Goal: Information Seeking & Learning: Learn about a topic

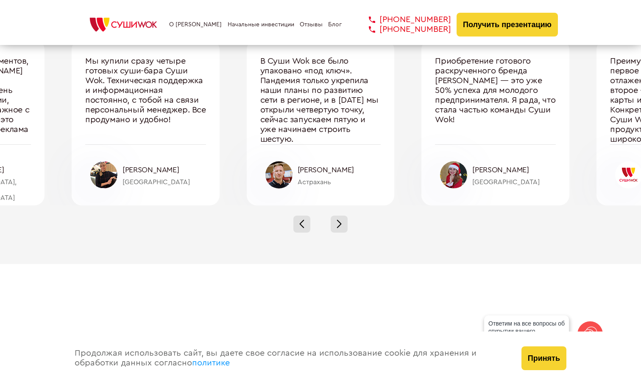
scroll to position [2885, 0]
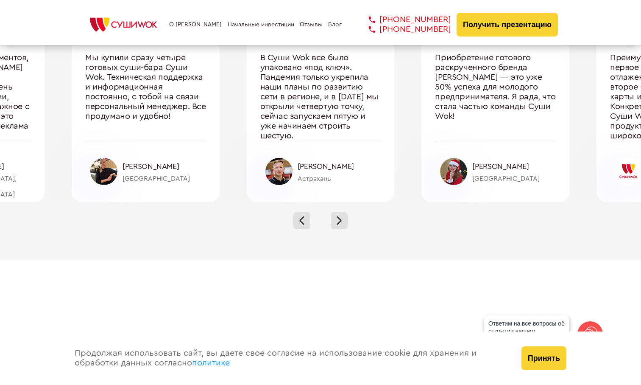
click at [104, 168] on div at bounding box center [103, 171] width 27 height 27
click at [340, 218] on span at bounding box center [339, 218] width 5 height 5
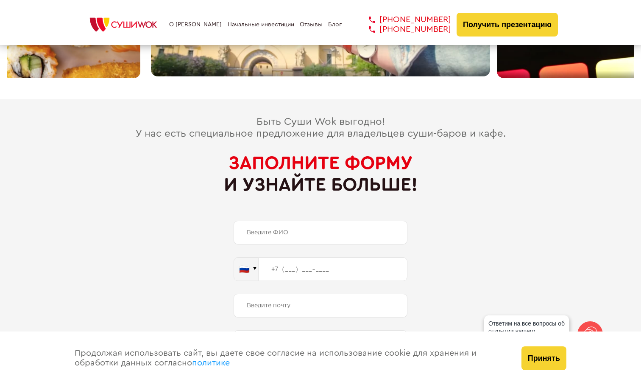
scroll to position [3795, 0]
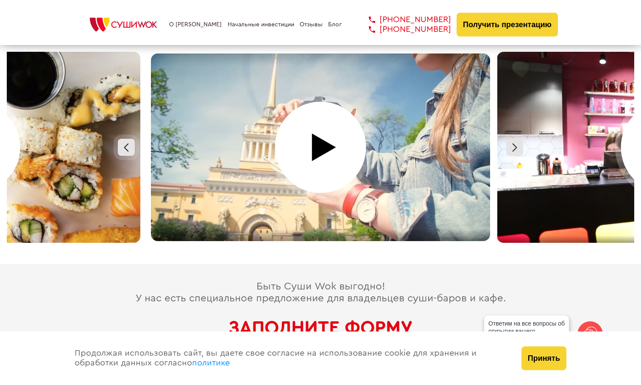
click at [183, 21] on link "О [PERSON_NAME]" at bounding box center [195, 24] width 53 height 7
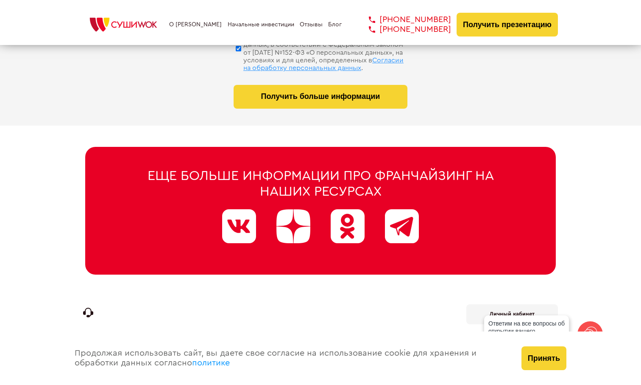
scroll to position [4304, 0]
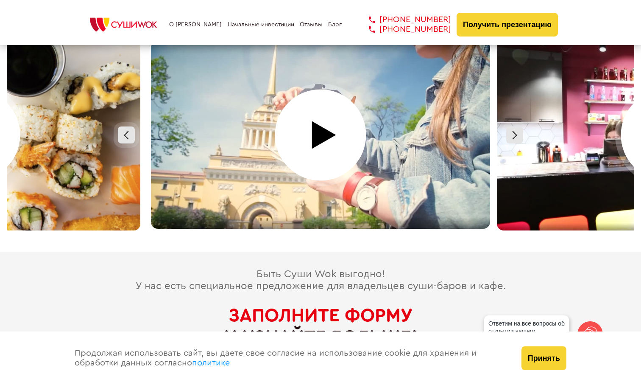
scroll to position [3808, 0]
click at [120, 128] on div at bounding box center [126, 134] width 17 height 17
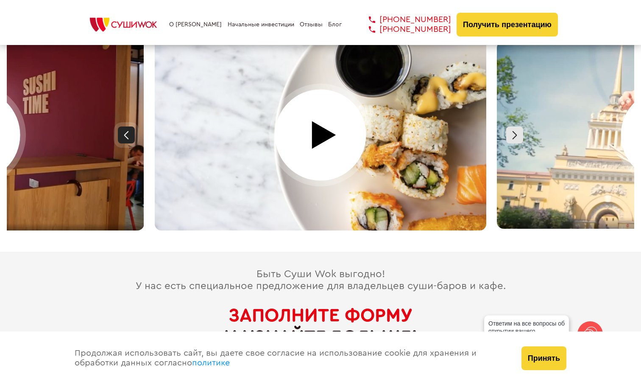
click at [120, 128] on div at bounding box center [126, 134] width 17 height 17
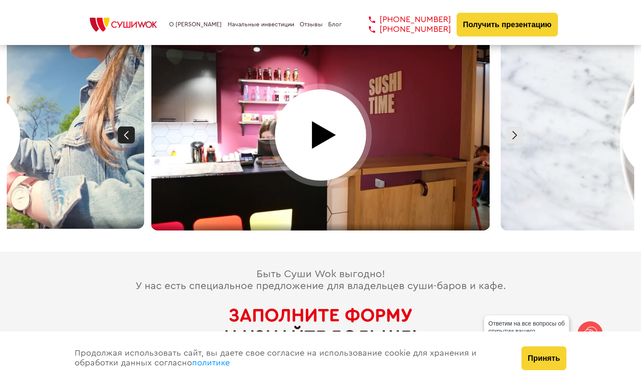
click at [120, 128] on div at bounding box center [126, 134] width 17 height 17
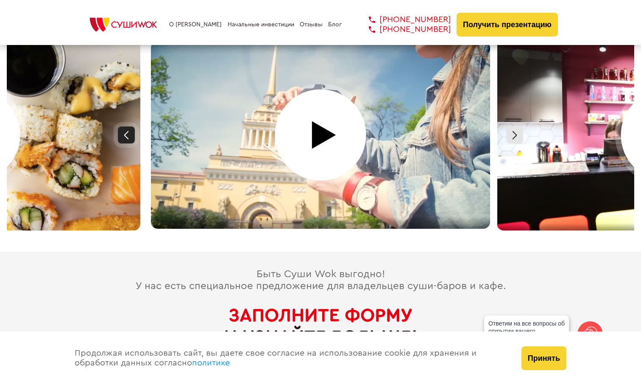
click at [120, 128] on div at bounding box center [126, 134] width 17 height 17
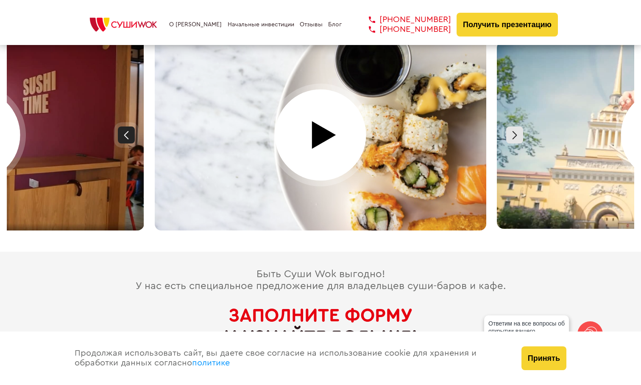
click at [120, 128] on div at bounding box center [126, 134] width 17 height 17
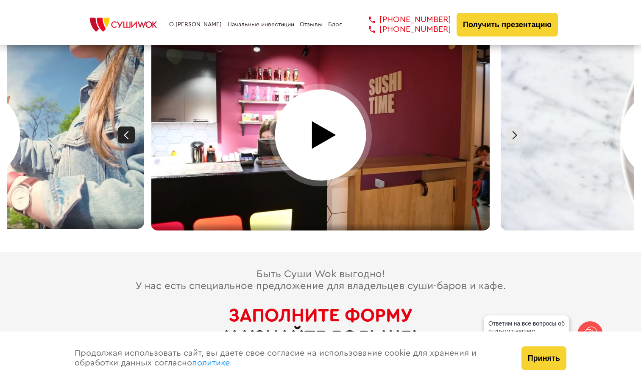
click at [120, 128] on div at bounding box center [126, 134] width 17 height 17
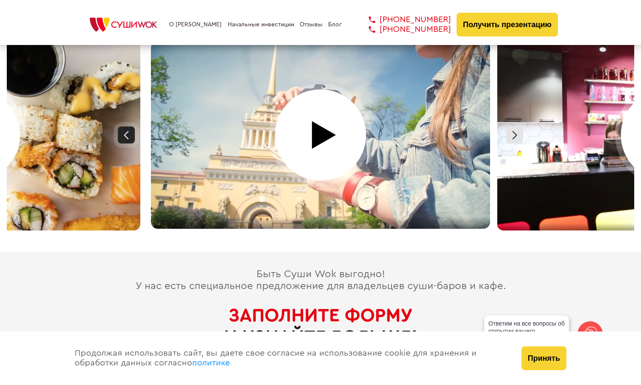
click at [120, 128] on div at bounding box center [126, 134] width 17 height 17
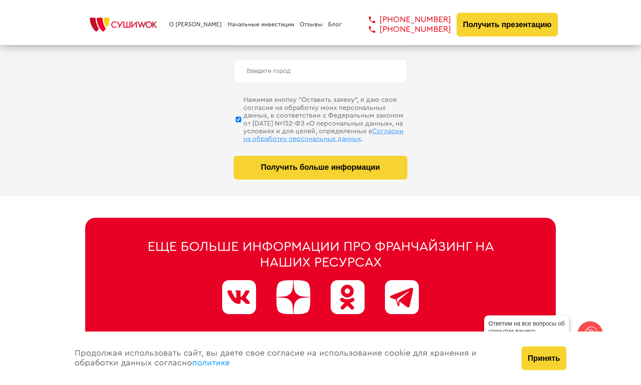
scroll to position [4092, 0]
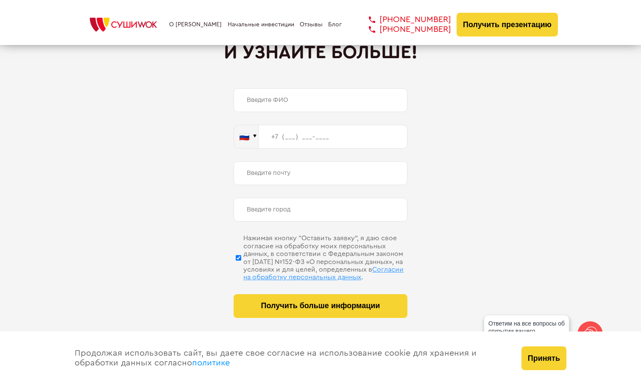
click at [241, 28] on link "Начальные инвестиции" at bounding box center [261, 24] width 67 height 7
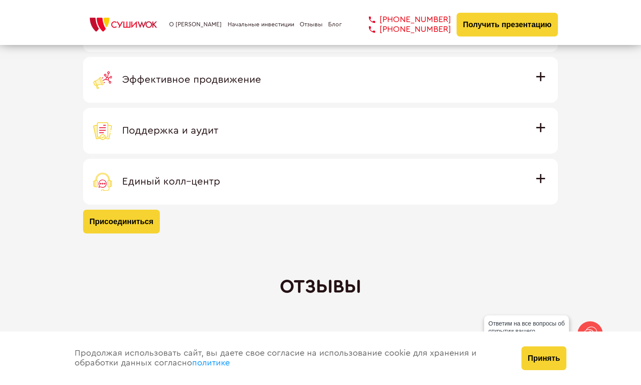
scroll to position [2516, 0]
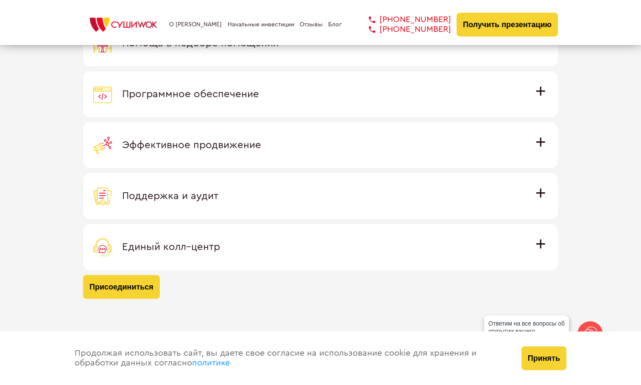
click at [261, 141] on span "Эффективное продвижение" at bounding box center [191, 145] width 139 height 10
click at [0, 0] on input "Эффективное продвижение Все рекламные материалы предоставляются централизованно…" at bounding box center [0, 0] width 0 height 0
